Goal: Task Accomplishment & Management: Complete application form

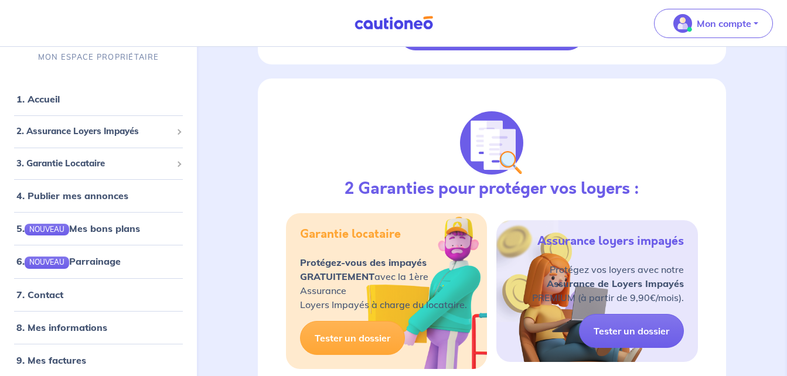
scroll to position [1973, 0]
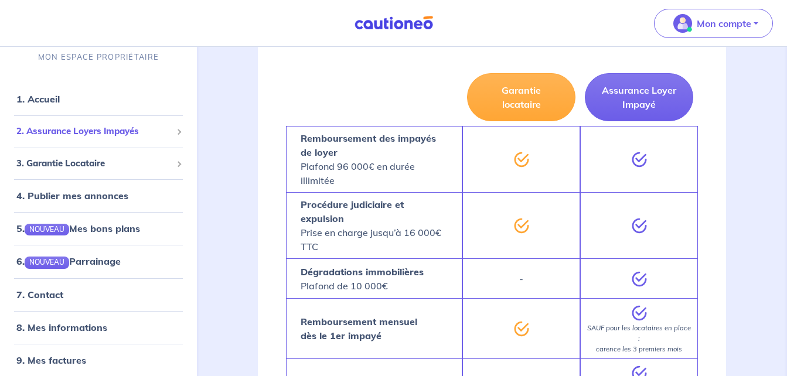
click at [133, 140] on div "2. Assurance Loyers Impayés" at bounding box center [99, 131] width 188 height 23
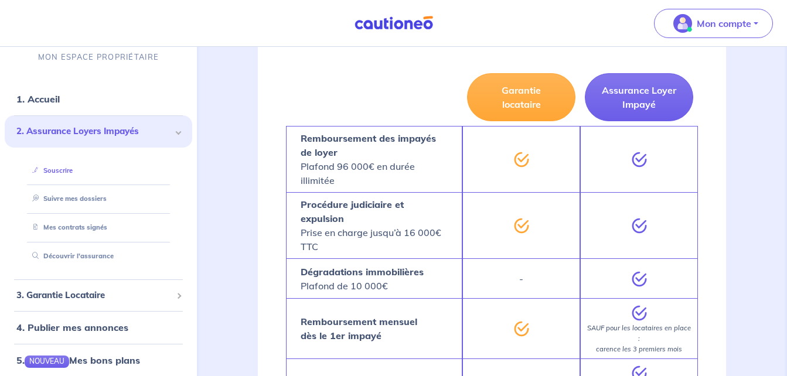
click at [73, 173] on link "Souscrire" at bounding box center [50, 170] width 45 height 8
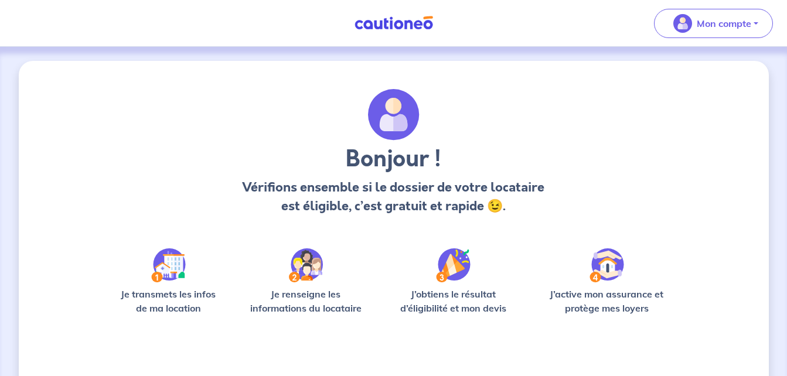
scroll to position [81, 0]
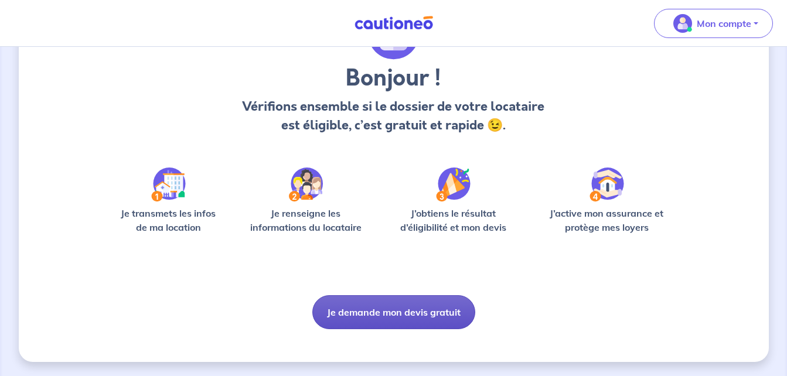
click at [443, 318] on button "Je demande mon devis gratuit" at bounding box center [393, 312] width 163 height 34
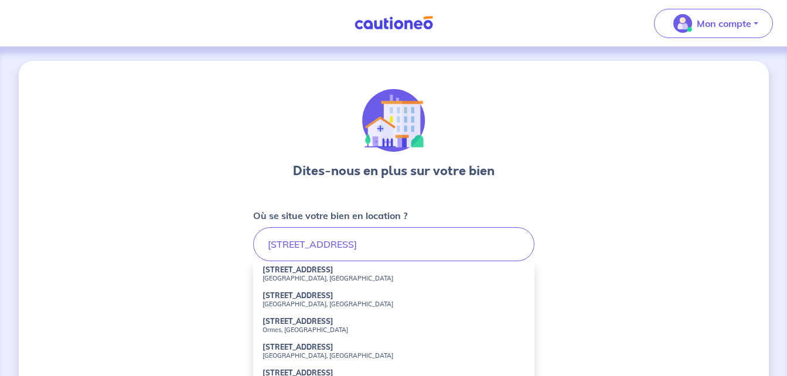
click at [303, 273] on strong "[STREET_ADDRESS]" at bounding box center [298, 270] width 71 height 9
type input "[STREET_ADDRESS]"
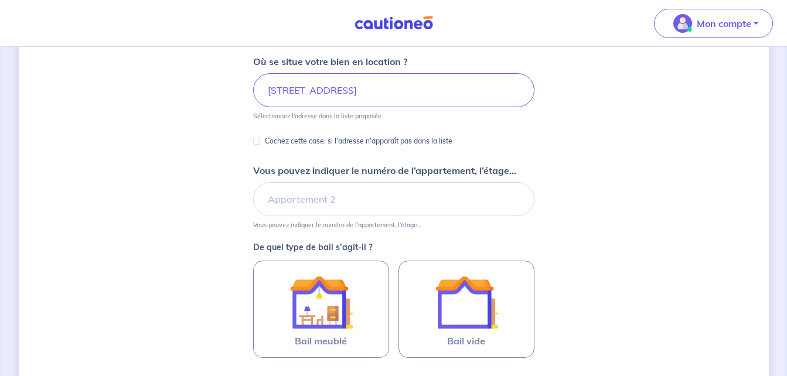
scroll to position [164, 0]
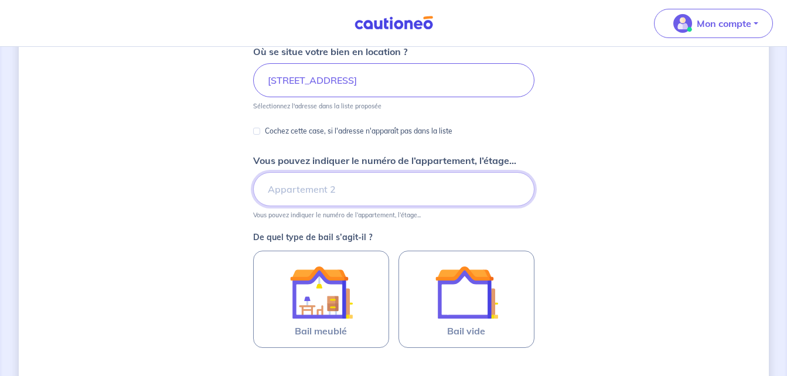
click at [498, 191] on input "Vous pouvez indiquer le numéro de l’appartement, l’étage..." at bounding box center [393, 189] width 281 height 34
type input "Maison Rdc terrasse"
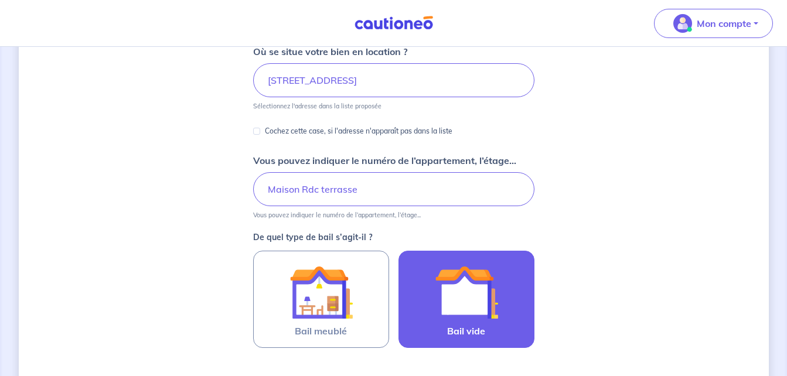
click at [458, 294] on img at bounding box center [466, 292] width 63 height 63
click at [0, 0] on input "Bail vide" at bounding box center [0, 0] width 0 height 0
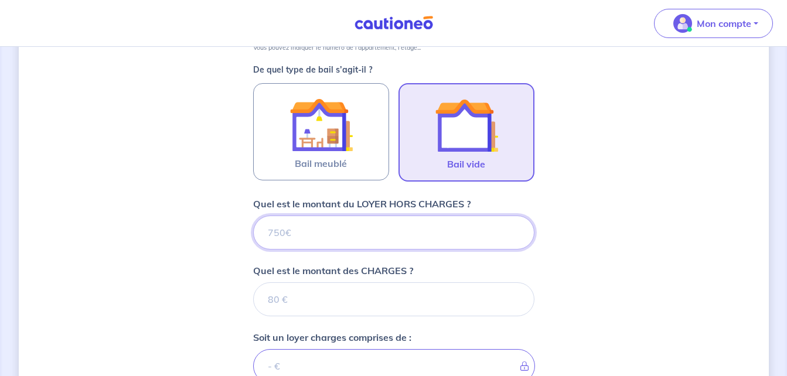
scroll to position [376, 0]
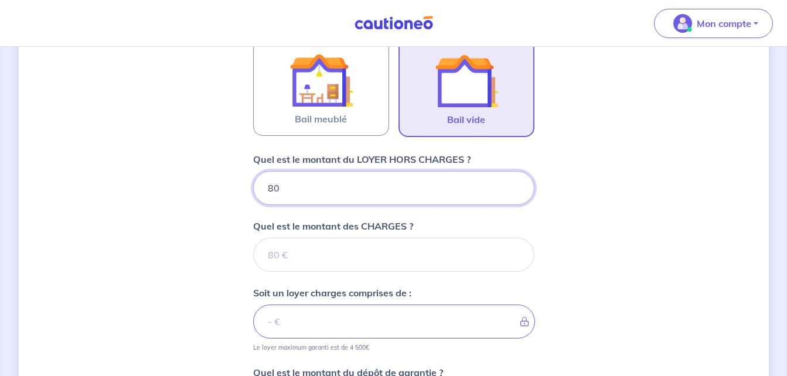
type input "800"
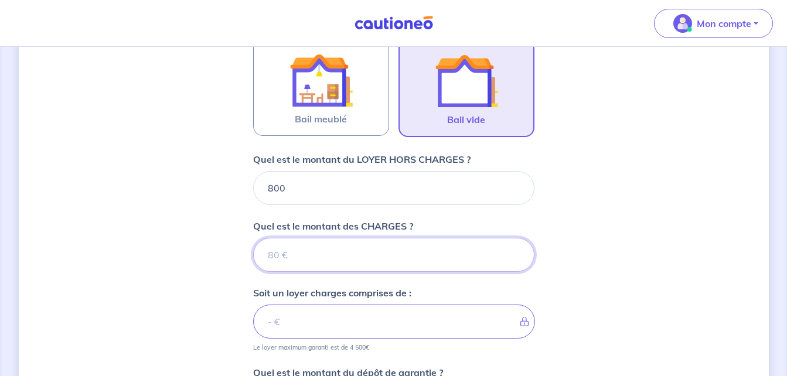
click at [460, 251] on input "Quel est le montant des CHARGES ?" at bounding box center [393, 255] width 281 height 34
type input "50"
type input "850"
type input "50"
click at [555, 246] on div "Dites-nous en plus sur votre bien Où se situe votre bien en location ? [STREET_…" at bounding box center [394, 139] width 750 height 909
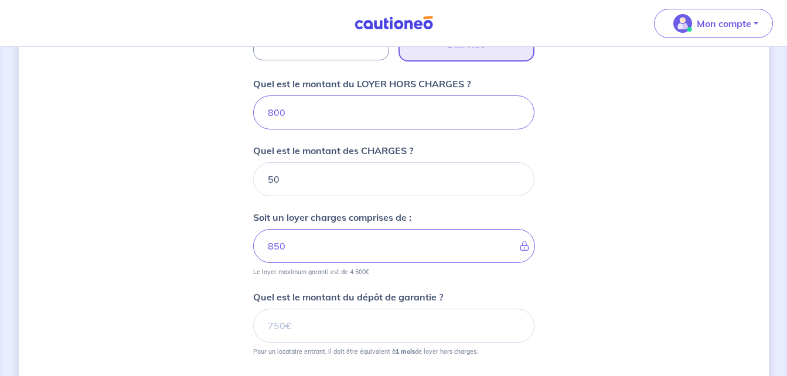
scroll to position [470, 0]
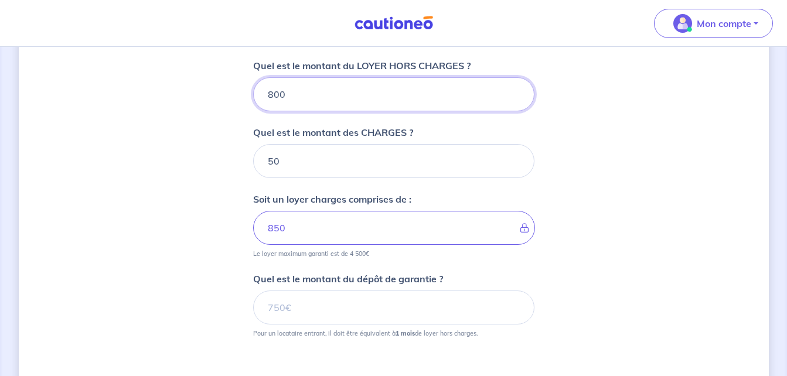
click at [281, 95] on input "800" at bounding box center [393, 94] width 281 height 34
type input "8"
type input "58"
type input "825"
type input "875"
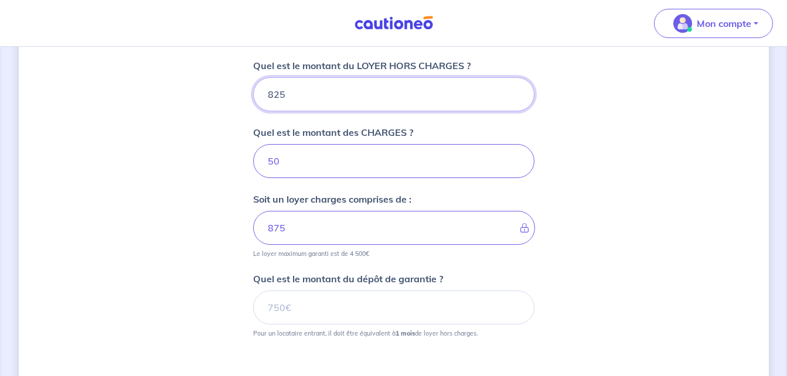
type input "825"
click at [291, 167] on input "50" at bounding box center [393, 161] width 281 height 34
type input "5"
type input "825"
type input "25"
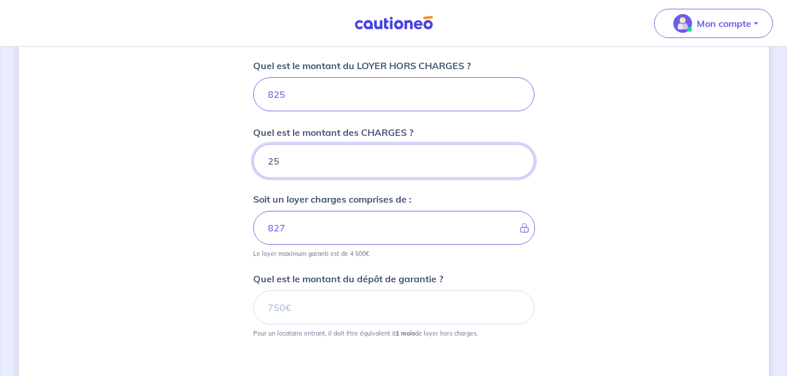
type input "850"
type input "25"
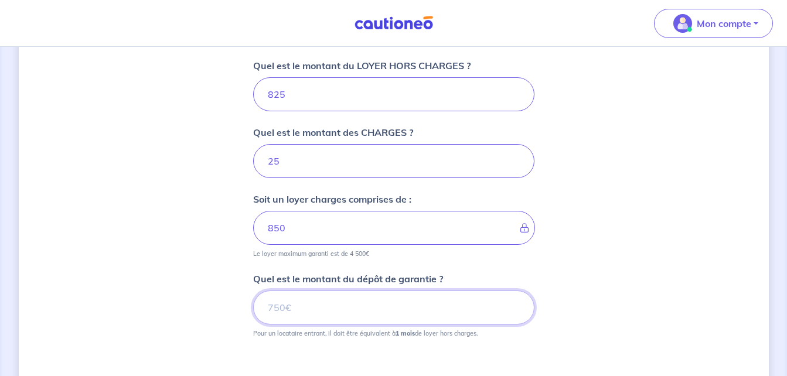
click at [314, 308] on input "Quel est le montant du dépôt de garantie ?" at bounding box center [393, 308] width 281 height 34
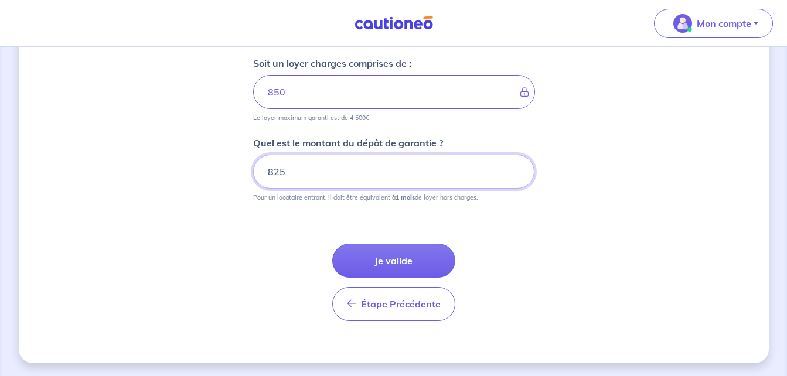
scroll to position [607, 0]
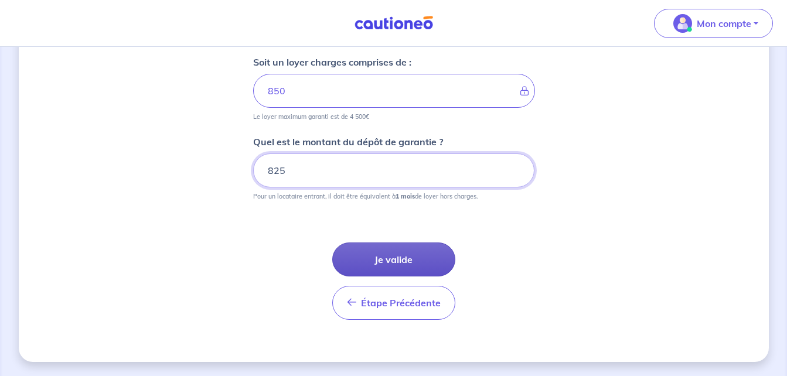
type input "825"
click at [437, 263] on button "Je valide" at bounding box center [393, 260] width 123 height 34
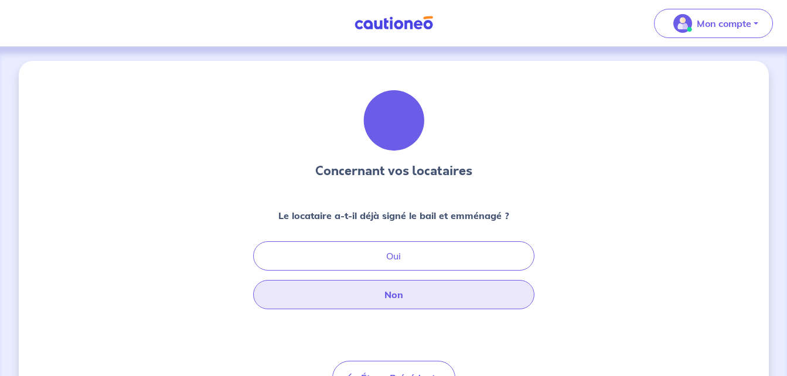
click at [471, 304] on button "Non" at bounding box center [393, 294] width 281 height 29
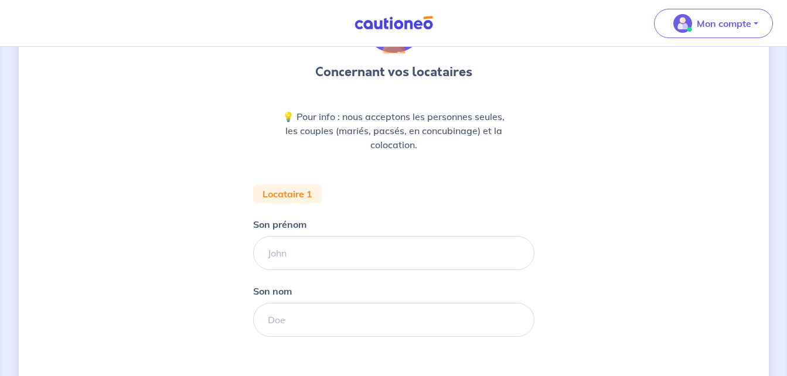
scroll to position [117, 0]
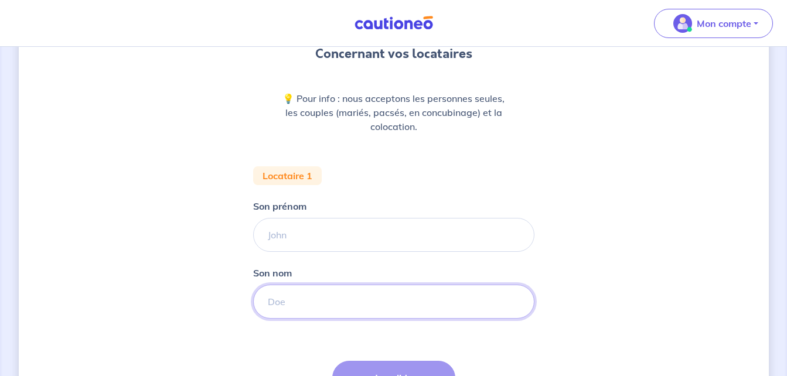
click at [464, 309] on input "Son nom" at bounding box center [393, 302] width 281 height 34
type input "PAPIN"
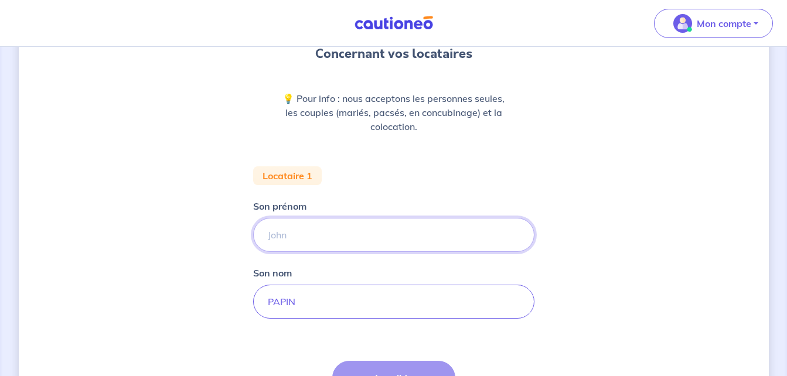
type input "clarisse"
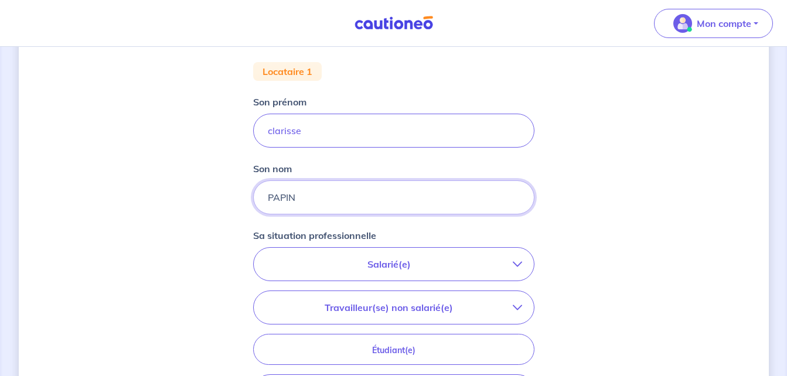
scroll to position [235, 0]
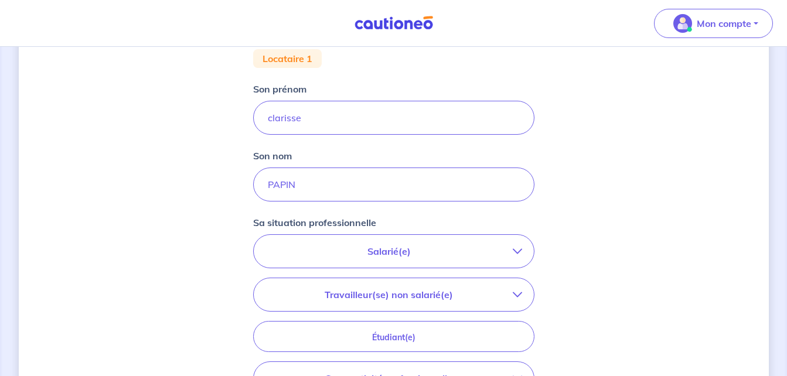
click at [511, 250] on p "Salarié(e)" at bounding box center [389, 251] width 247 height 14
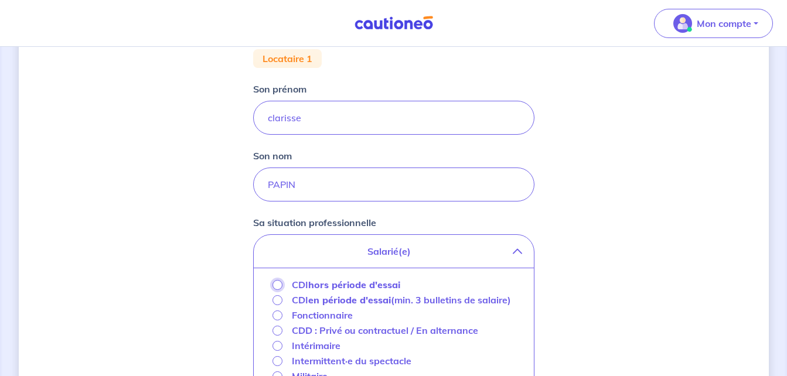
click at [276, 284] on input "CDI hors période d'essai" at bounding box center [278, 285] width 10 height 10
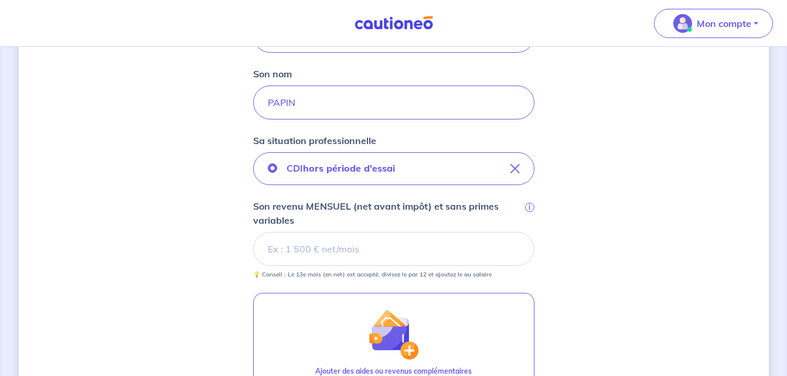
scroll to position [328, 0]
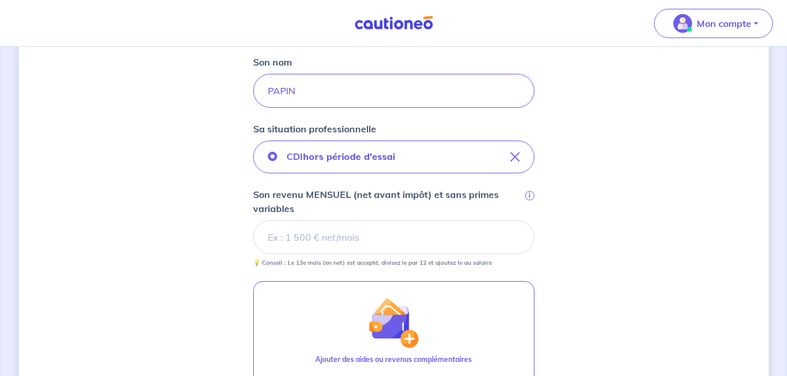
click at [421, 241] on input "Son revenu MENSUEL (net avant impôt) et sans primes variables i" at bounding box center [393, 237] width 281 height 34
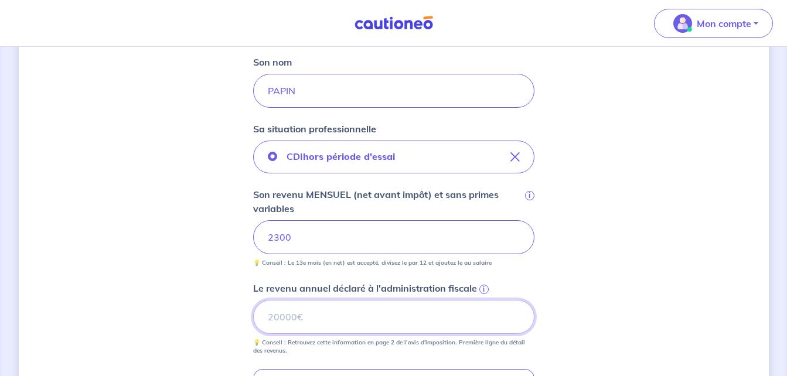
click at [429, 315] on input "Le revenu annuel déclaré à l'administration fiscale i" at bounding box center [393, 317] width 281 height 34
click at [444, 317] on input "Le revenu annuel déclaré à l'administration fiscale i" at bounding box center [393, 317] width 281 height 34
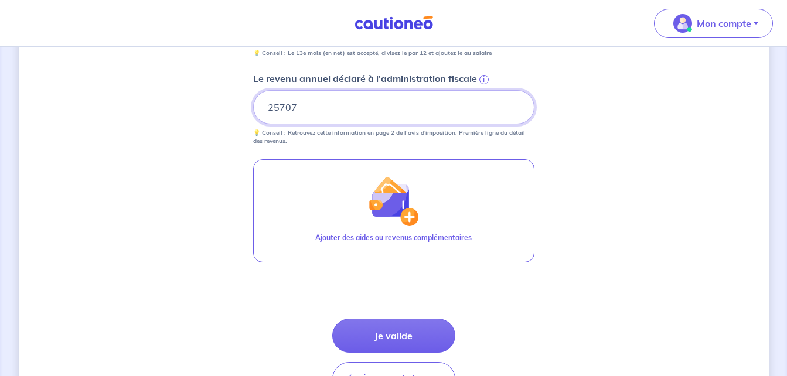
scroll to position [539, 0]
type input "25707"
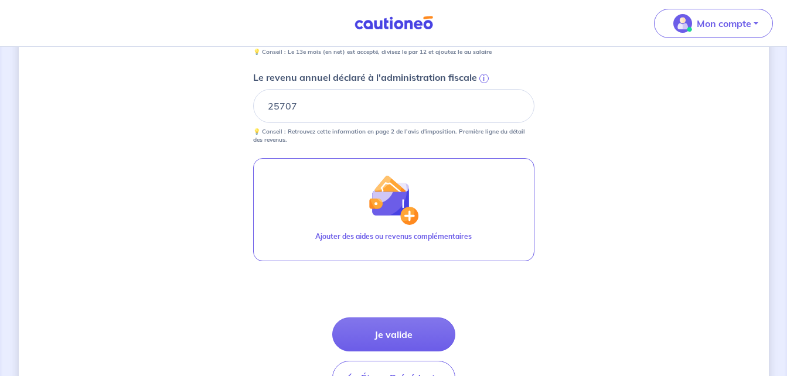
click at [430, 332] on button "Je valide" at bounding box center [393, 335] width 123 height 34
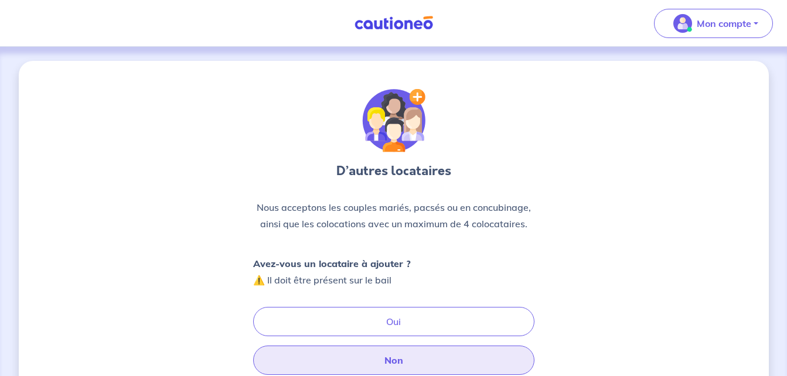
click at [455, 352] on button "Non" at bounding box center [393, 360] width 281 height 29
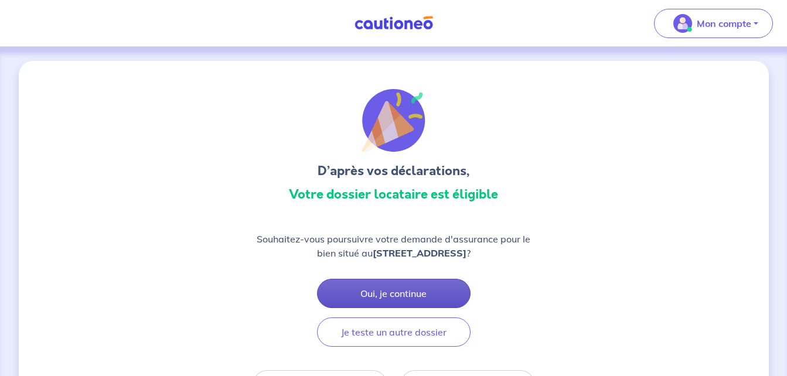
click at [431, 304] on button "Oui, je continue" at bounding box center [394, 293] width 154 height 29
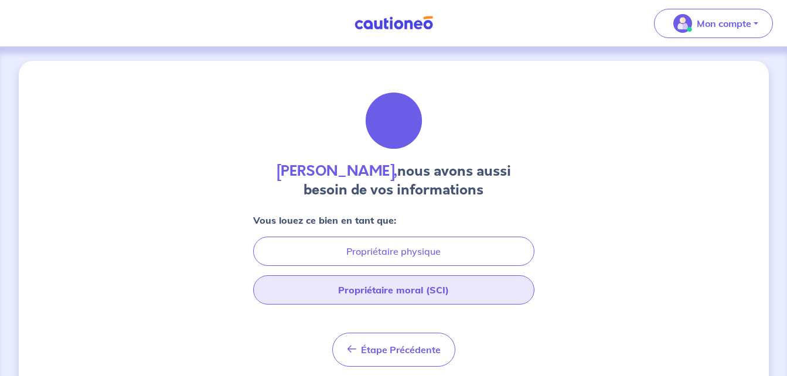
click at [477, 293] on button "Propriétaire moral (SCI)" at bounding box center [393, 290] width 281 height 29
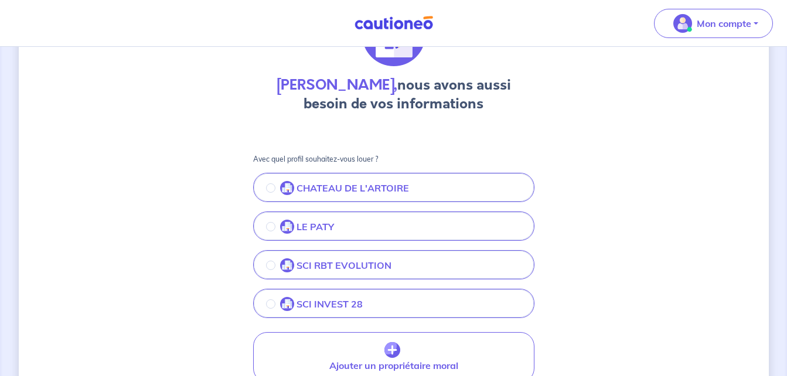
scroll to position [94, 0]
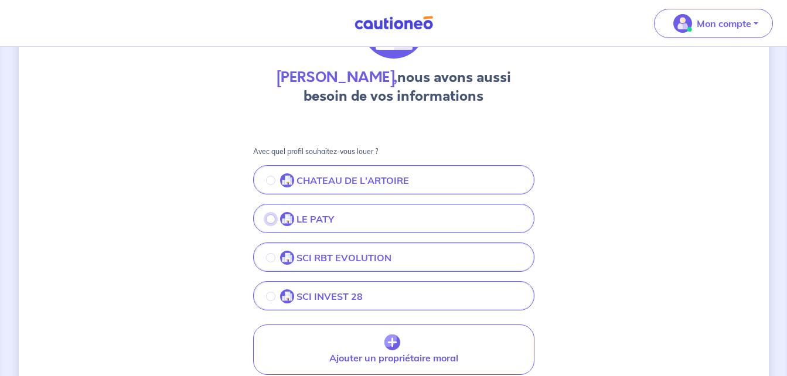
click at [269, 216] on input "radio" at bounding box center [270, 219] width 9 height 9
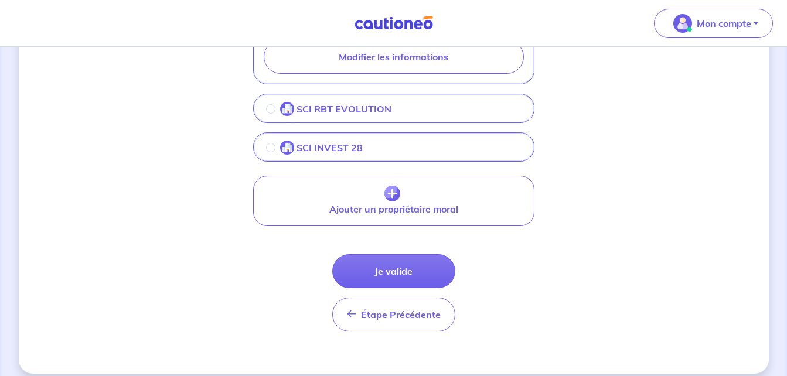
scroll to position [539, 0]
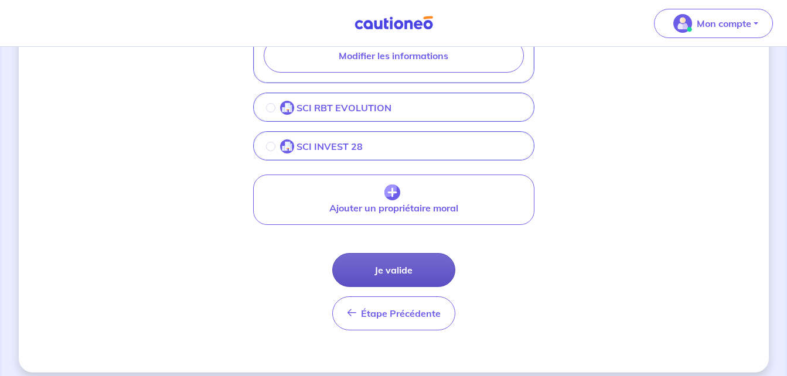
click at [400, 270] on button "Je valide" at bounding box center [393, 270] width 123 height 34
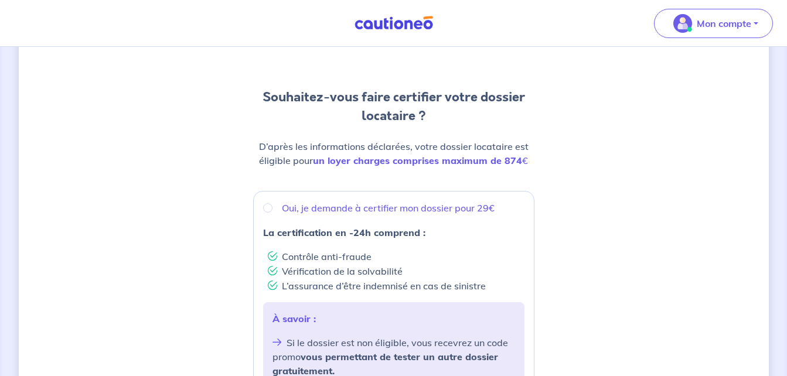
scroll to position [94, 0]
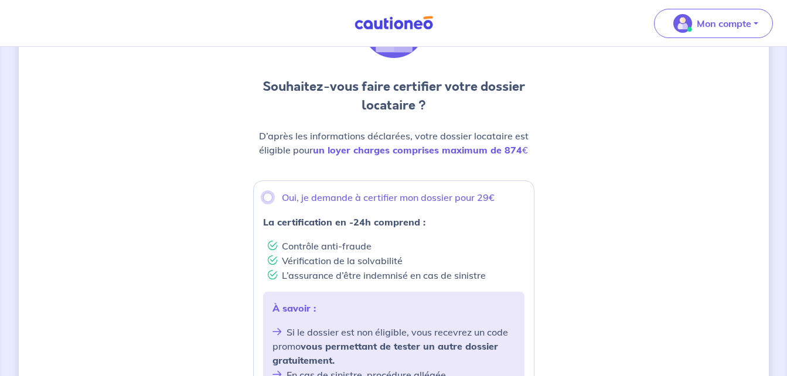
click at [269, 198] on input "Oui, je demande à certifier mon dossier pour 29€" at bounding box center [267, 197] width 9 height 9
radio input "true"
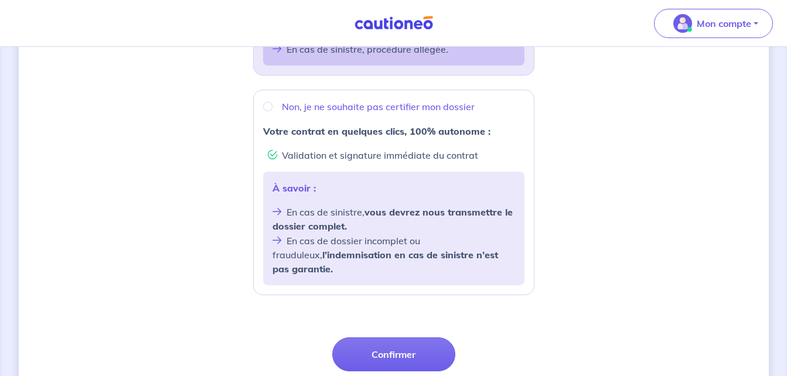
scroll to position [422, 0]
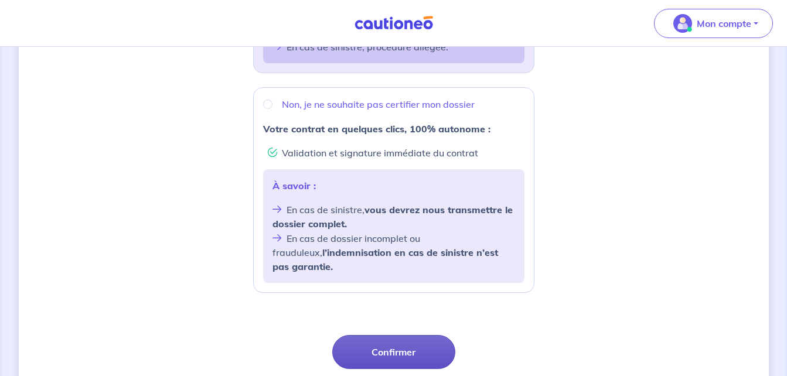
click at [438, 341] on button "Confirmer" at bounding box center [393, 352] width 123 height 34
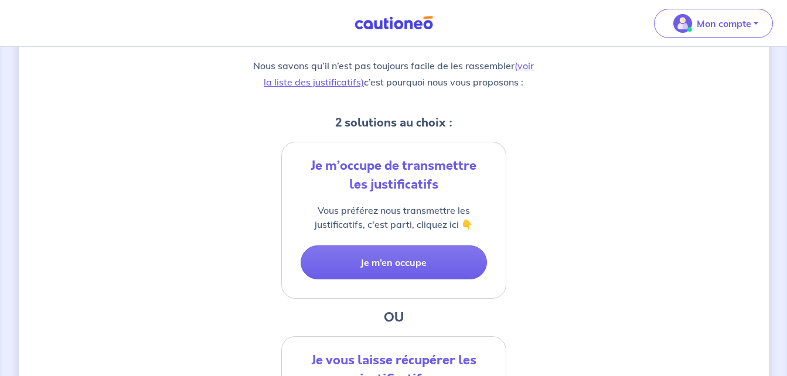
scroll to position [188, 0]
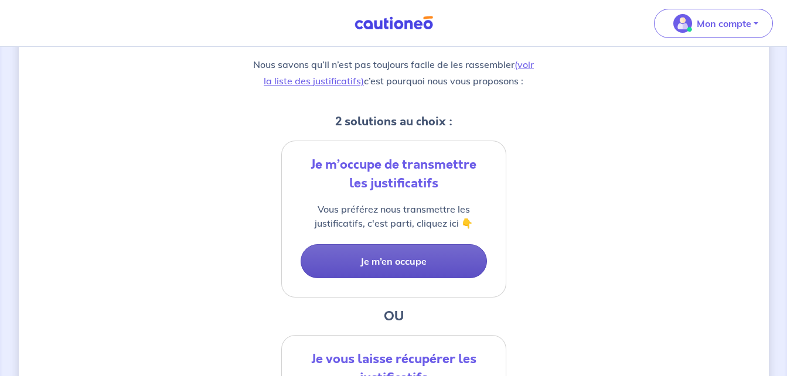
click at [396, 260] on button "Je m’en occupe" at bounding box center [394, 261] width 186 height 34
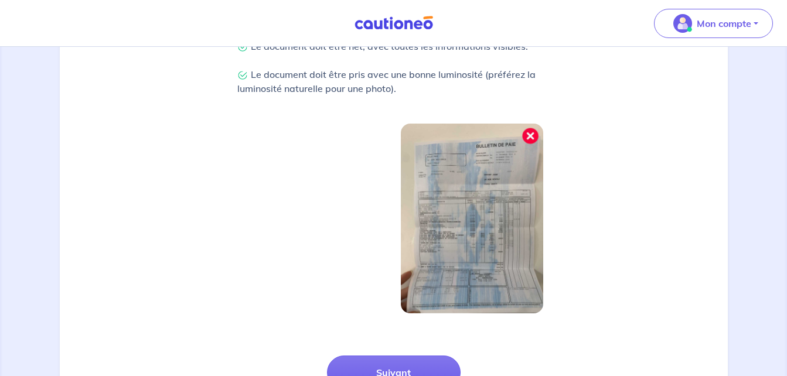
scroll to position [428, 0]
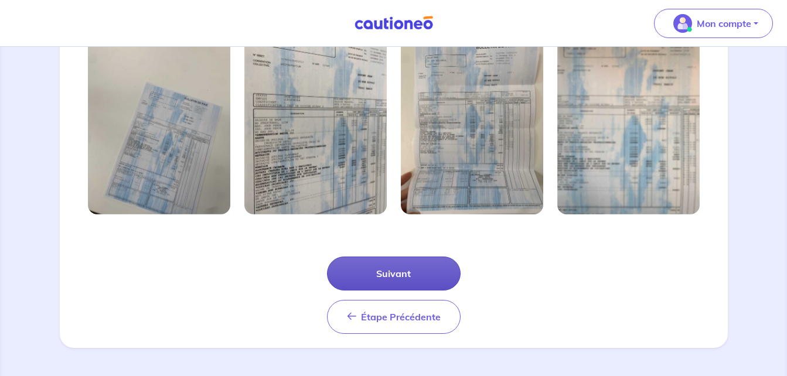
click at [427, 273] on button "Suivant" at bounding box center [394, 274] width 134 height 34
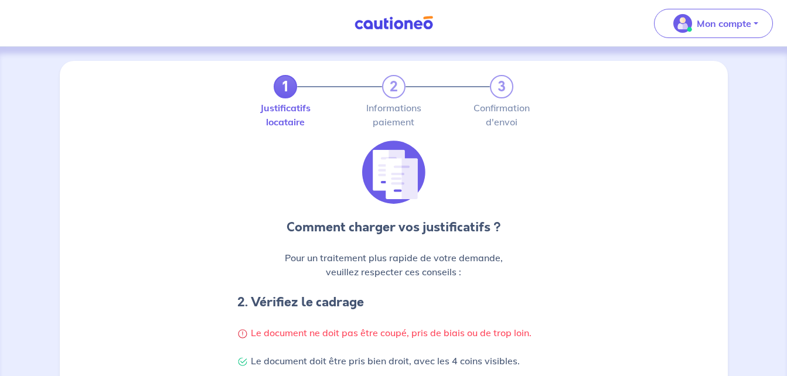
scroll to position [329, 0]
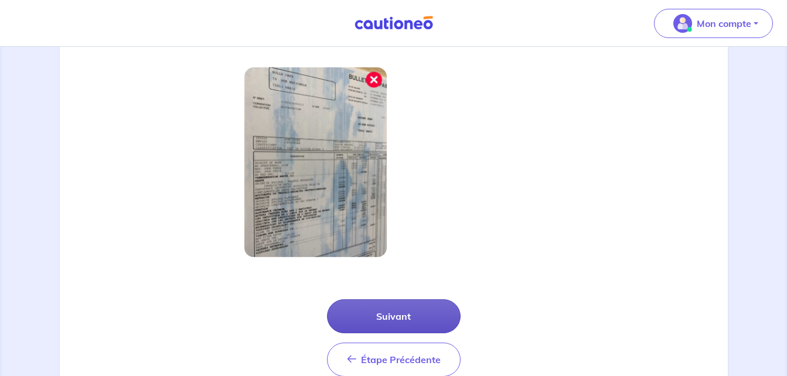
click at [429, 310] on button "Suivant" at bounding box center [394, 317] width 134 height 34
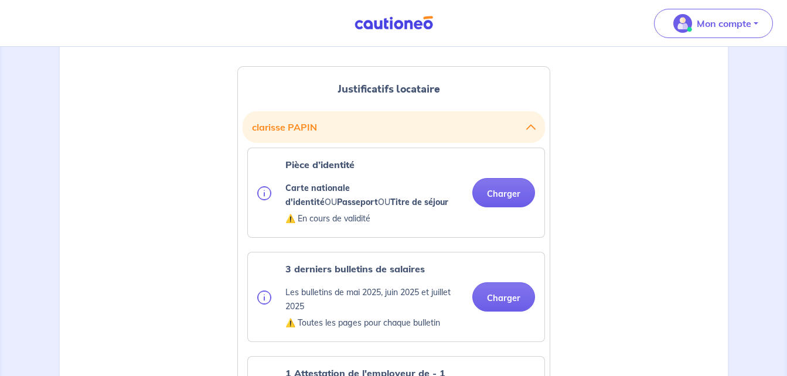
scroll to position [305, 0]
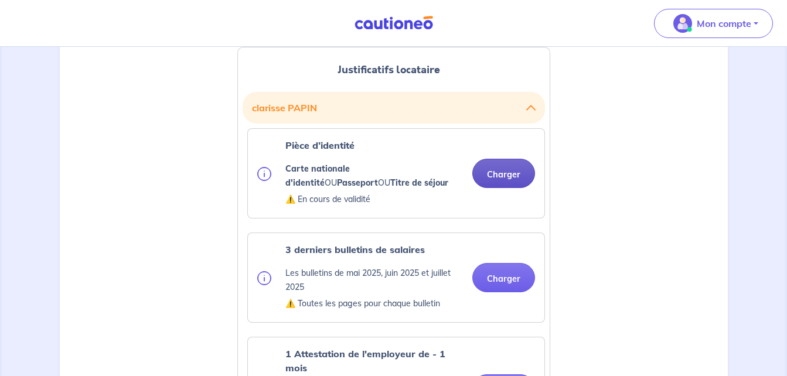
click at [518, 176] on button "Charger" at bounding box center [504, 173] width 63 height 29
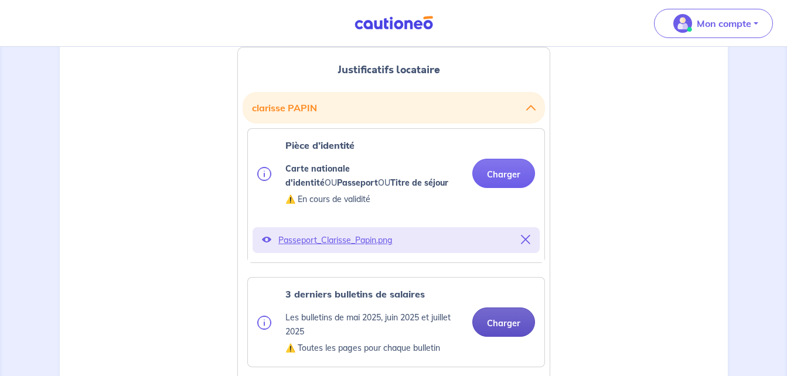
click at [499, 320] on button "Charger" at bounding box center [504, 322] width 63 height 29
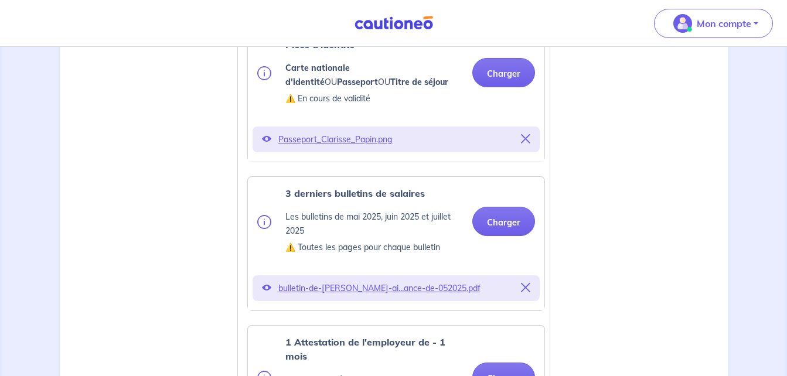
scroll to position [422, 0]
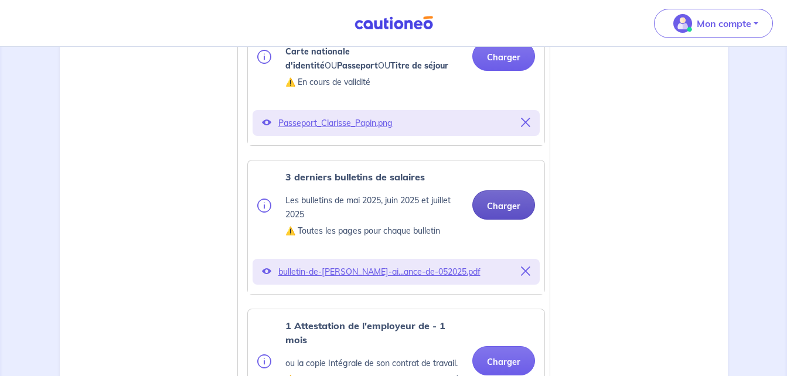
click at [514, 208] on button "Charger" at bounding box center [504, 205] width 63 height 29
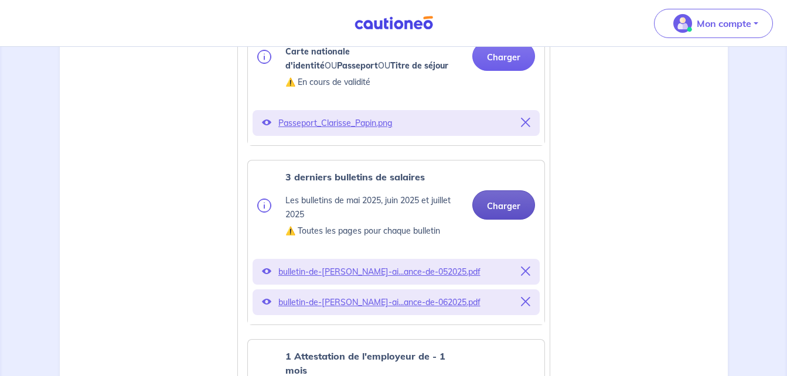
click at [491, 206] on button "Charger" at bounding box center [504, 205] width 63 height 29
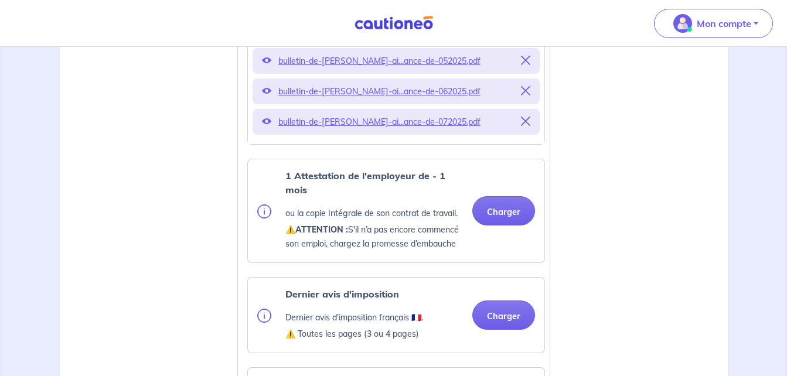
scroll to position [657, 0]
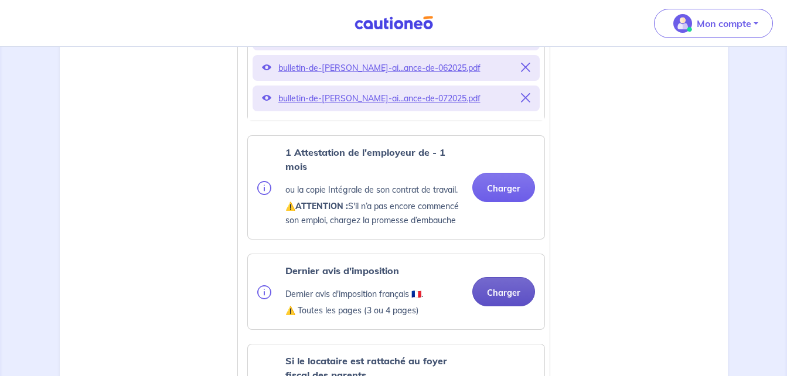
click at [495, 307] on button "Charger" at bounding box center [504, 291] width 63 height 29
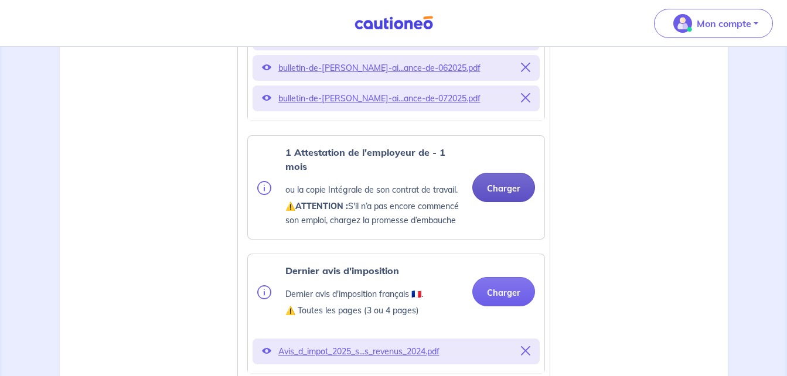
click at [510, 198] on button "Charger" at bounding box center [504, 187] width 63 height 29
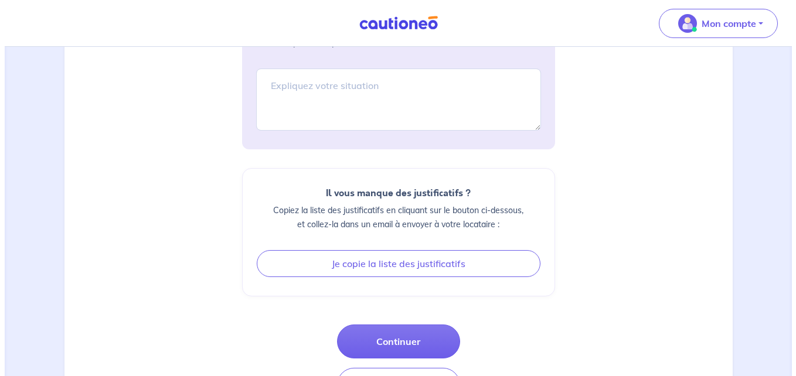
scroll to position [1623, 0]
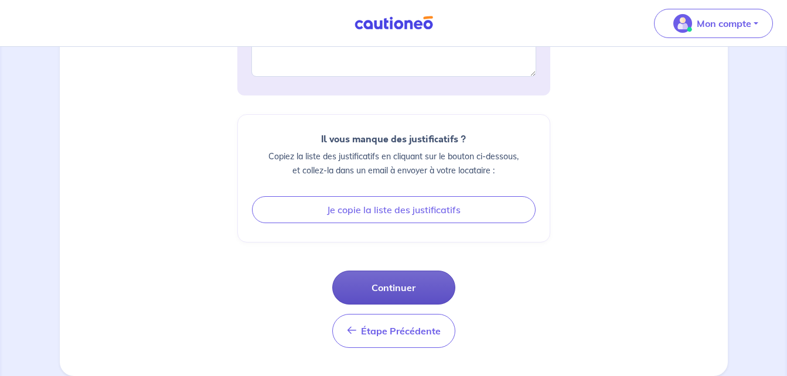
click at [412, 277] on button "Continuer" at bounding box center [393, 288] width 123 height 34
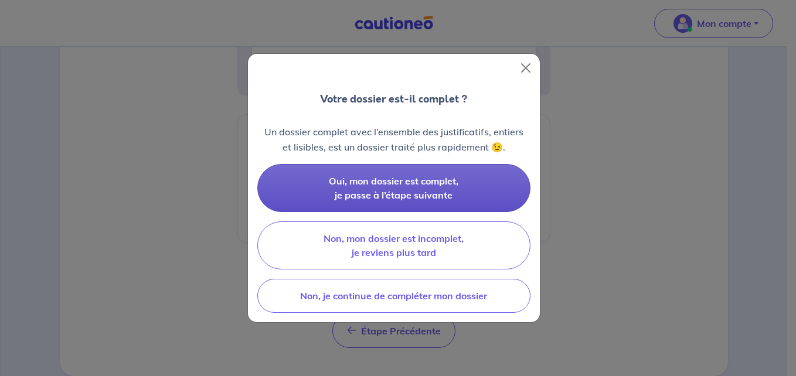
click at [401, 195] on span "Oui, mon dossier est complet, je passe à l’étape suivante" at bounding box center [394, 188] width 130 height 26
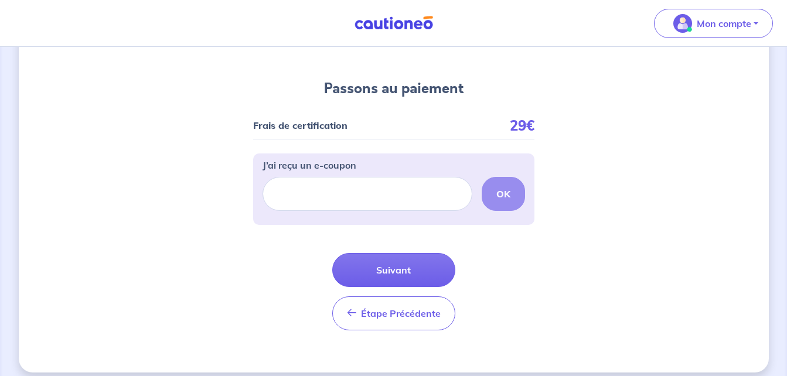
scroll to position [114, 0]
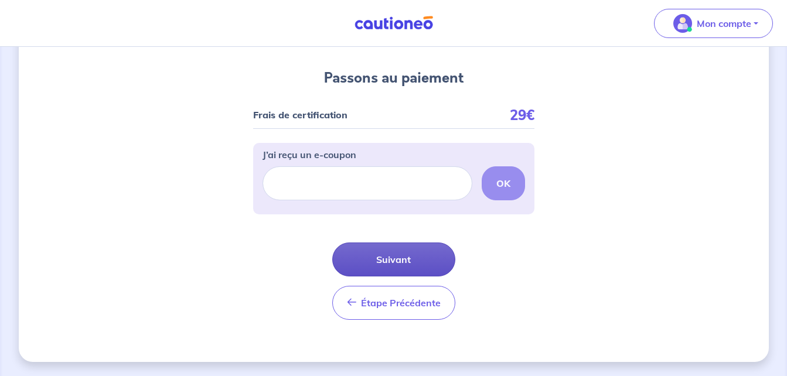
click at [406, 253] on button "Suivant" at bounding box center [393, 260] width 123 height 34
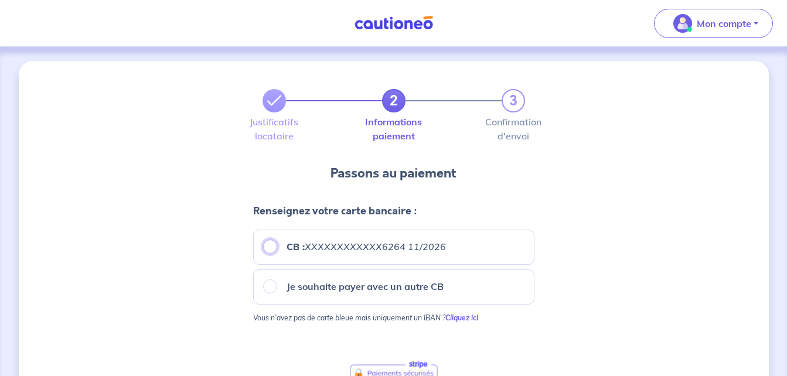
click at [269, 246] on input "CB : XXXXXXXXXXXX6264 11/2026" at bounding box center [270, 247] width 14 height 14
radio input "true"
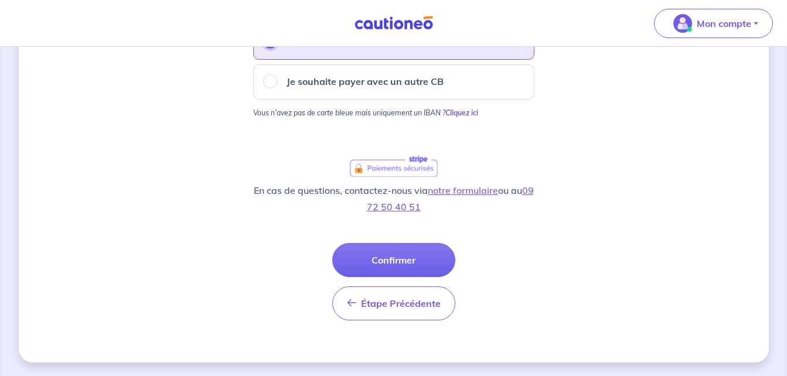
scroll to position [206, 0]
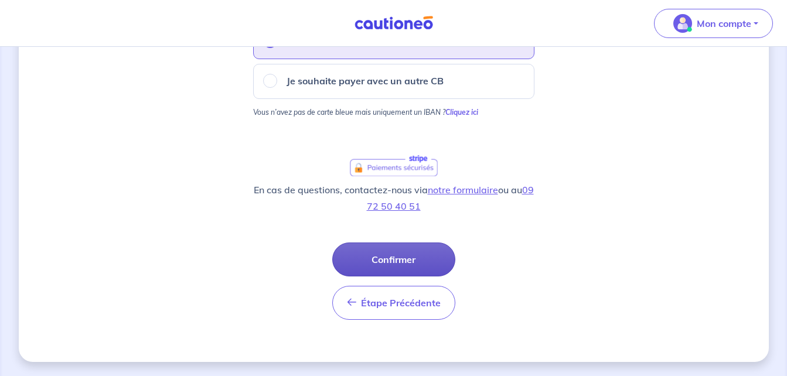
click at [429, 266] on button "Confirmer" at bounding box center [393, 260] width 123 height 34
